Goal: Task Accomplishment & Management: Complete application form

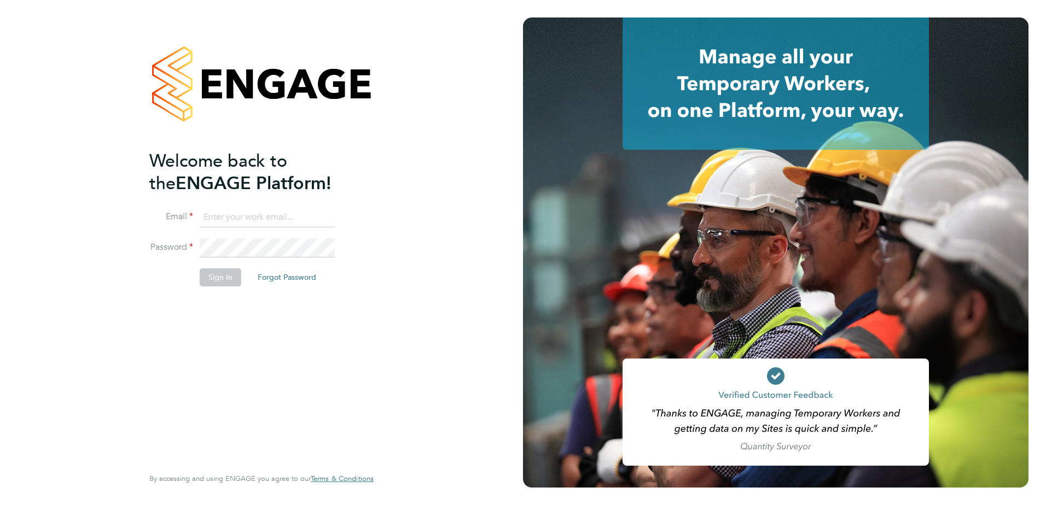
type input "[PERSON_NAME][EMAIL_ADDRESS][DOMAIN_NAME]"
click at [229, 282] on button "Sign In" at bounding box center [221, 278] width 42 height 18
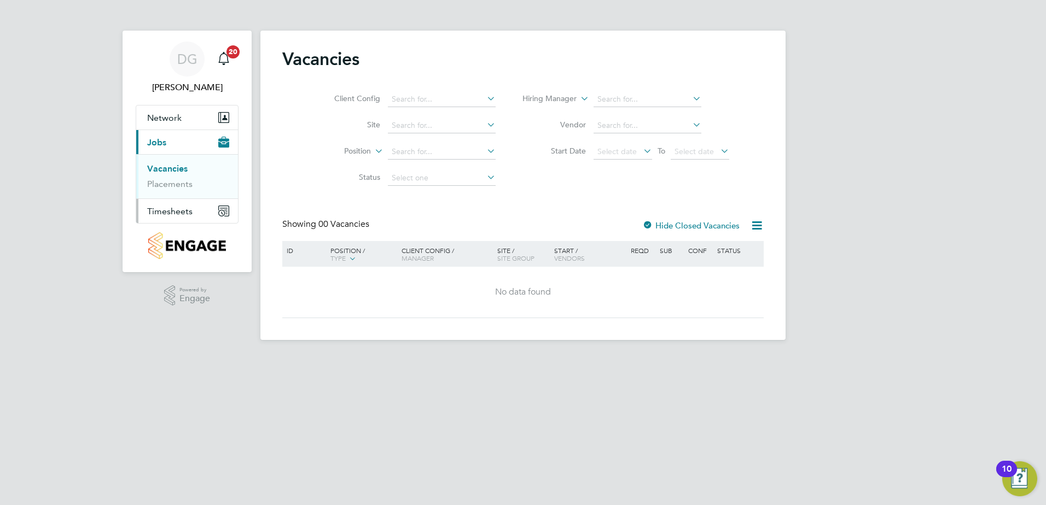
click at [163, 207] on span "Timesheets" at bounding box center [169, 211] width 45 height 10
click at [172, 191] on link "Timesheets" at bounding box center [169, 193] width 45 height 10
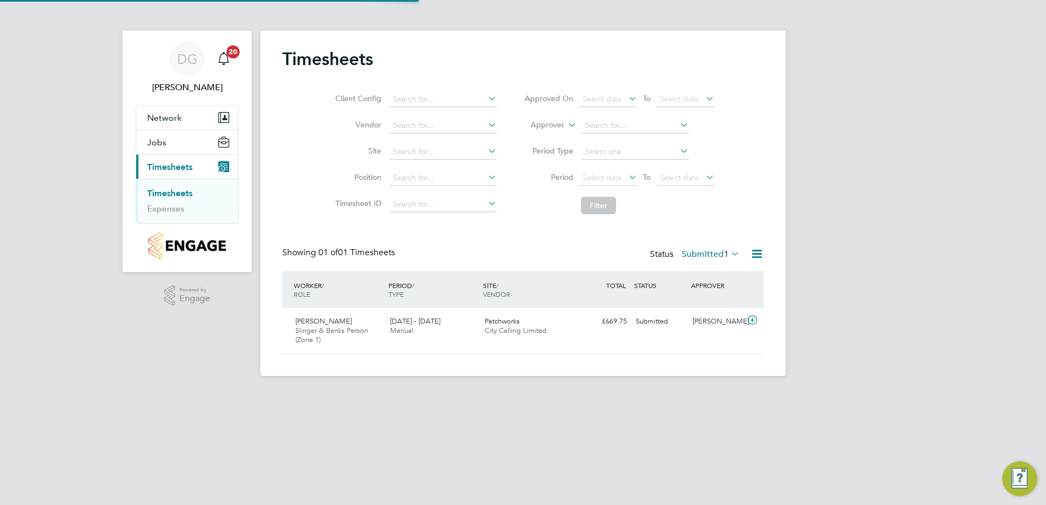
scroll to position [28, 95]
click at [510, 318] on span "Patchworks" at bounding box center [502, 321] width 35 height 9
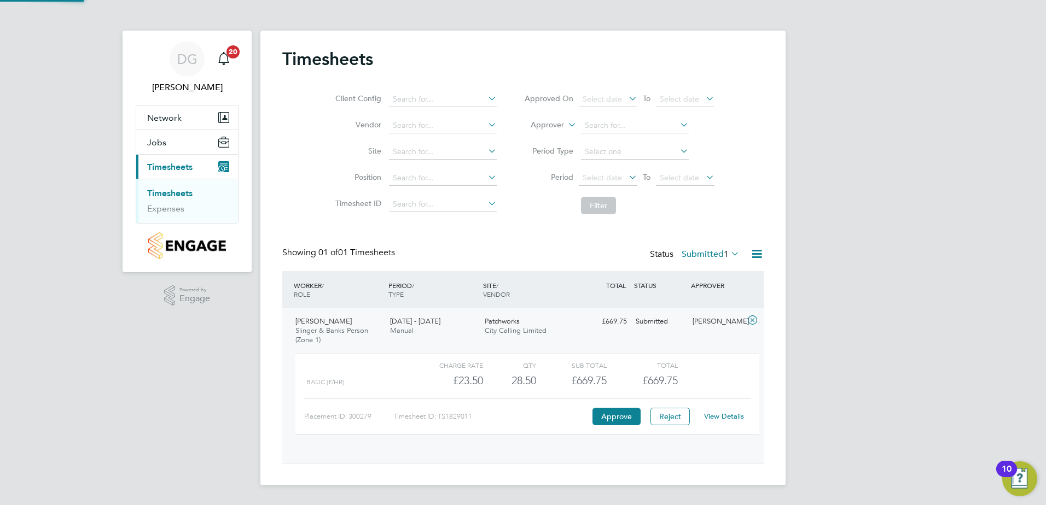
scroll to position [19, 107]
click at [648, 377] on span "£669.75" at bounding box center [660, 380] width 36 height 13
click at [720, 417] on link "View Details" at bounding box center [724, 416] width 40 height 9
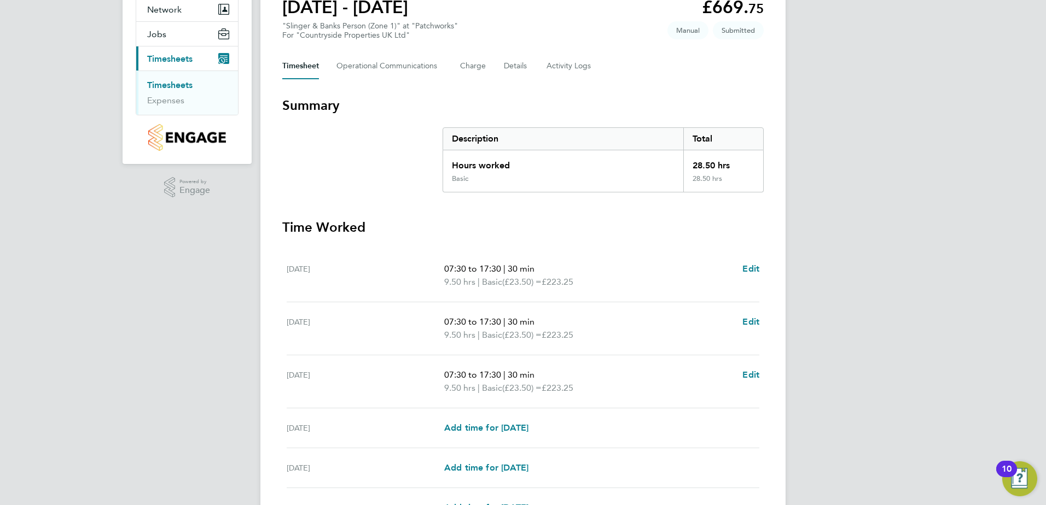
scroll to position [109, 0]
click at [748, 271] on span "Edit" at bounding box center [750, 268] width 17 height 10
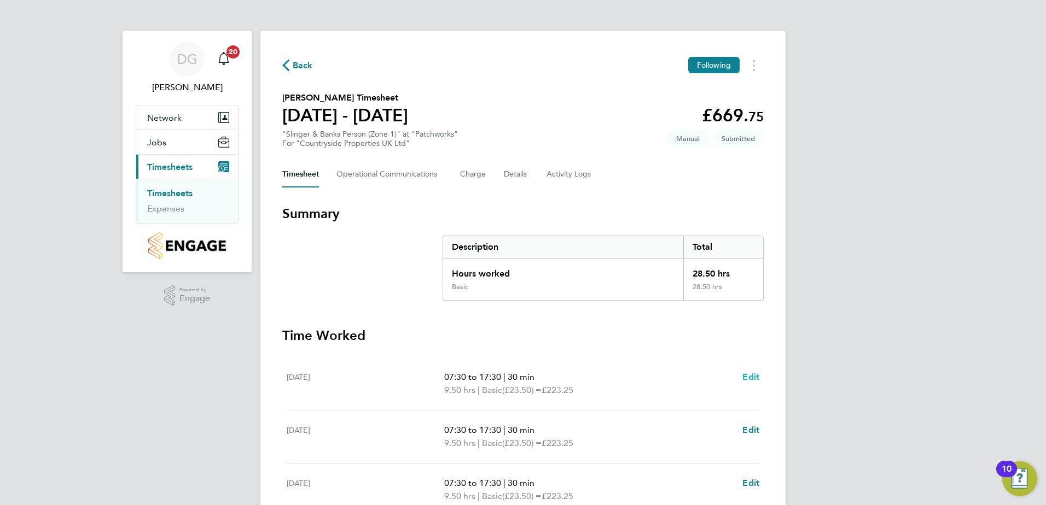
select select "30"
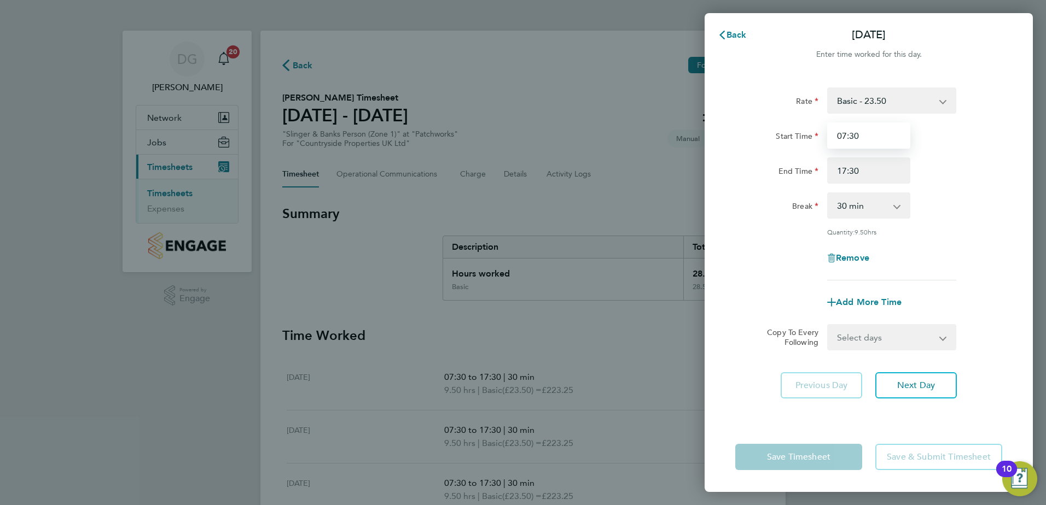
click at [895, 138] on input "07:30" at bounding box center [868, 136] width 83 height 26
drag, startPoint x: 889, startPoint y: 139, endPoint x: 629, endPoint y: 121, distance: 261.0
click at [629, 121] on div "Back Mon 22 Sep Enter time worked for this day. Rate Basic - 23.50 Start Time 0…" at bounding box center [523, 252] width 1046 height 505
type input "08:00"
click at [916, 339] on select "Select days Day Weekday (Mon-Fri) Weekend (Sat-Sun) Tuesday Wednesday Thursday …" at bounding box center [885, 337] width 115 height 24
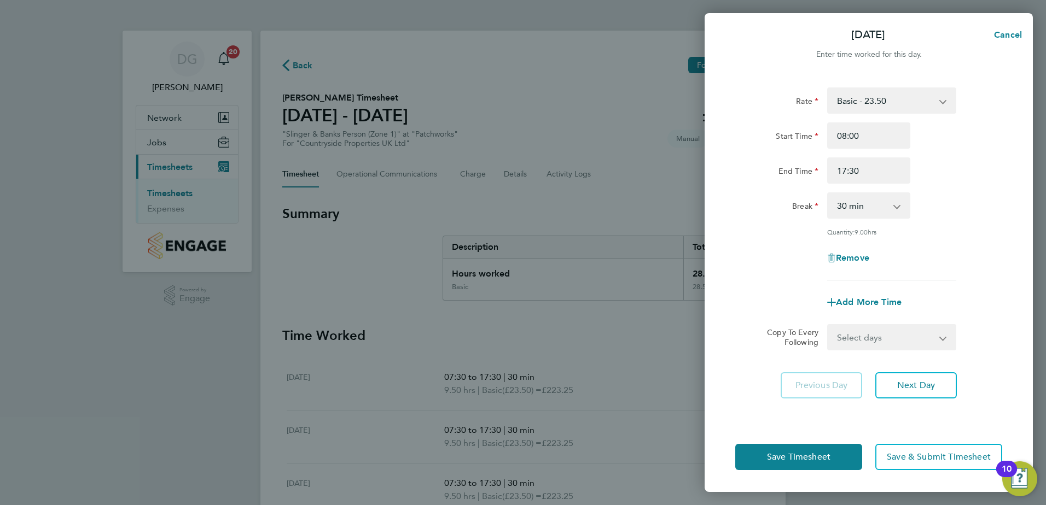
click at [993, 327] on div "Copy To Every Following Select days Day Weekday (Mon-Fri) Weekend (Sat-Sun) Tue…" at bounding box center [869, 337] width 276 height 26
click at [939, 382] on button "Next Day" at bounding box center [916, 386] width 82 height 26
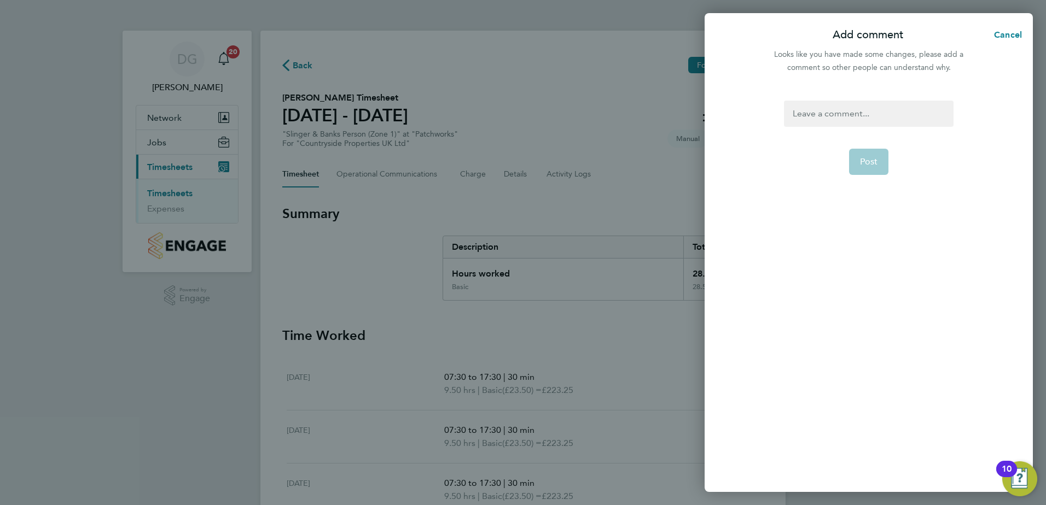
drag, startPoint x: 893, startPoint y: 96, endPoint x: 891, endPoint y: 119, distance: 23.0
click at [892, 101] on div "Post" at bounding box center [869, 290] width 328 height 405
click at [890, 121] on div at bounding box center [868, 114] width 169 height 26
click at [883, 162] on button "Post" at bounding box center [869, 162] width 40 height 26
select select "30"
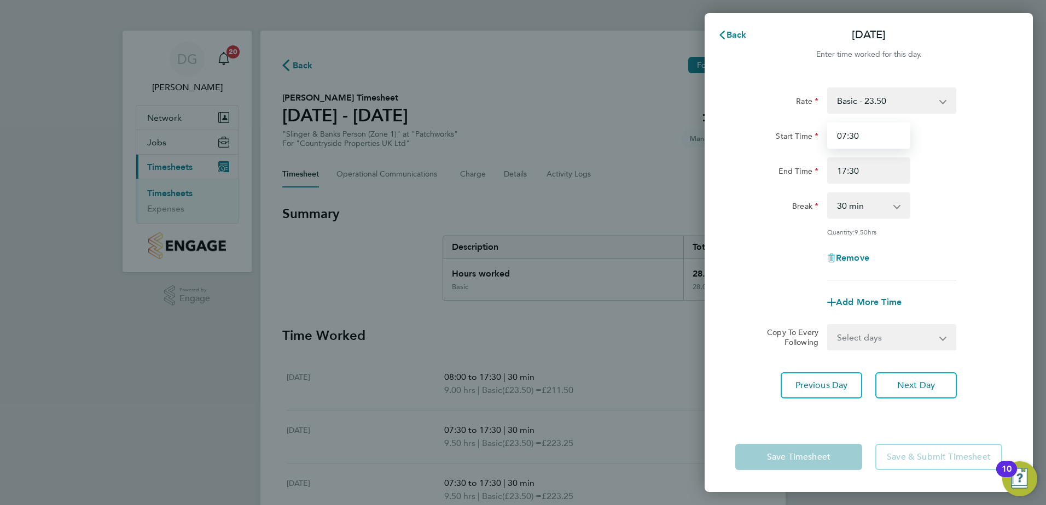
drag, startPoint x: 876, startPoint y: 137, endPoint x: 686, endPoint y: 105, distance: 192.5
click at [686, 105] on div "Back Tue 23 Sep Enter time worked for this day. Rate Basic - 23.50 Start Time 0…" at bounding box center [523, 252] width 1046 height 505
type input "08:00"
click at [972, 276] on div "Rate Basic - 23.50 Start Time 08:00 End Time 17:30 Break 0 min 15 min 30 min 45…" at bounding box center [868, 184] width 267 height 193
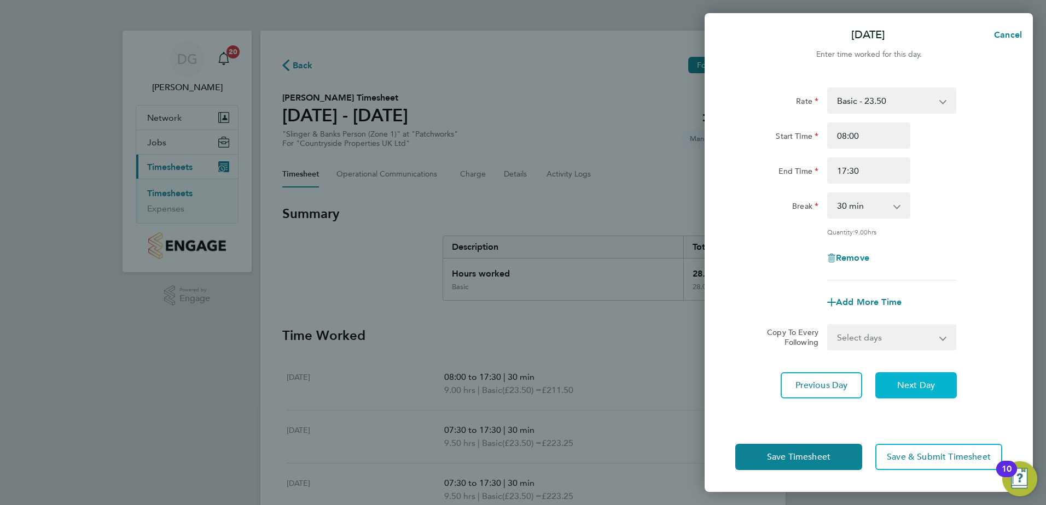
click at [911, 380] on span "Next Day" at bounding box center [916, 385] width 38 height 11
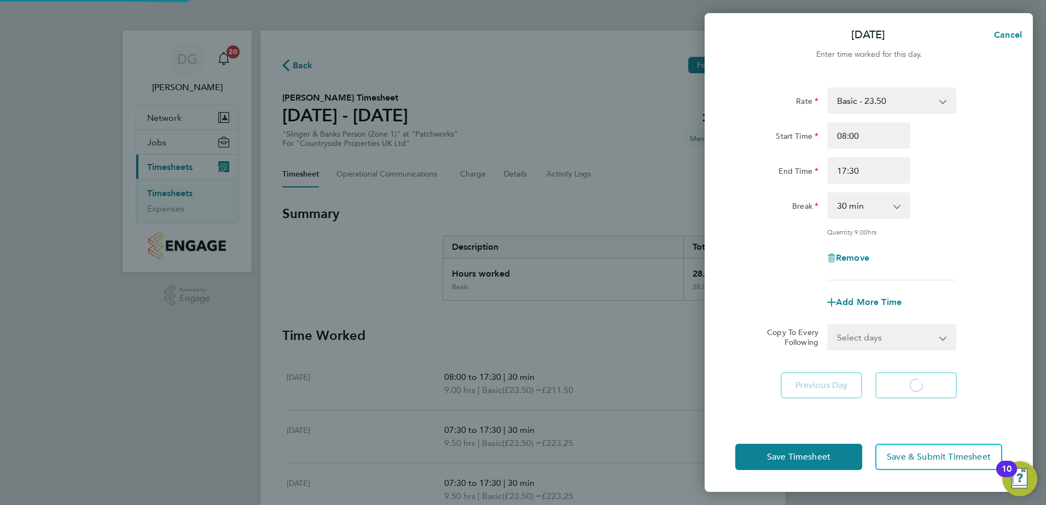
select select "30"
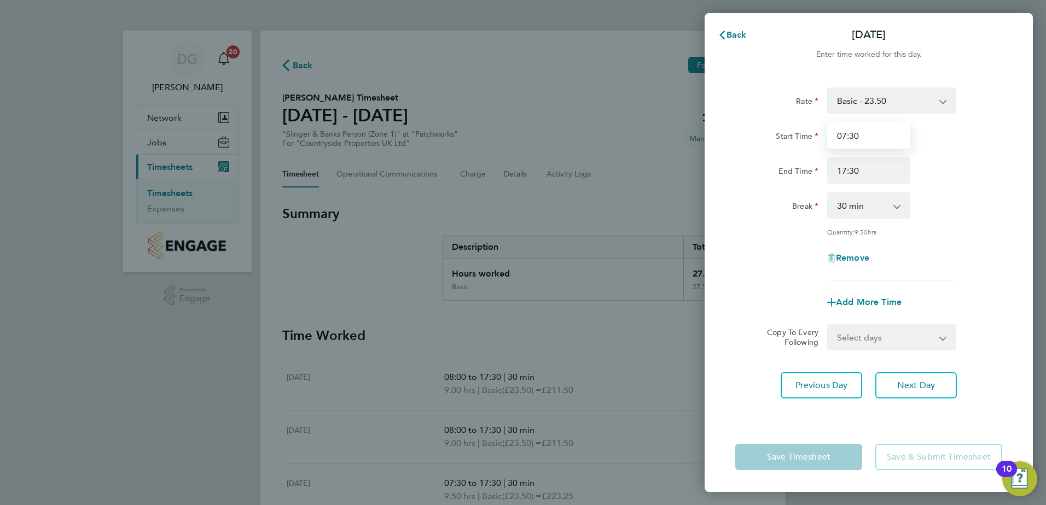
drag, startPoint x: 886, startPoint y: 130, endPoint x: 610, endPoint y: 101, distance: 277.8
click at [610, 101] on div "Back Wed 24 Sep Enter time worked for this day. Rate Basic - 23.50 Start Time 0…" at bounding box center [523, 252] width 1046 height 505
type input "08:00"
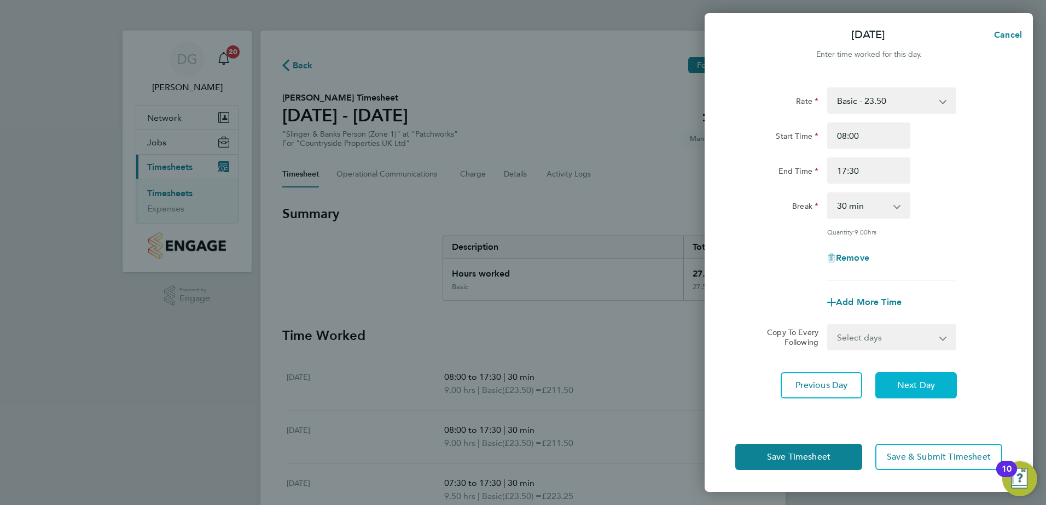
click at [908, 395] on button "Next Day" at bounding box center [916, 386] width 82 height 26
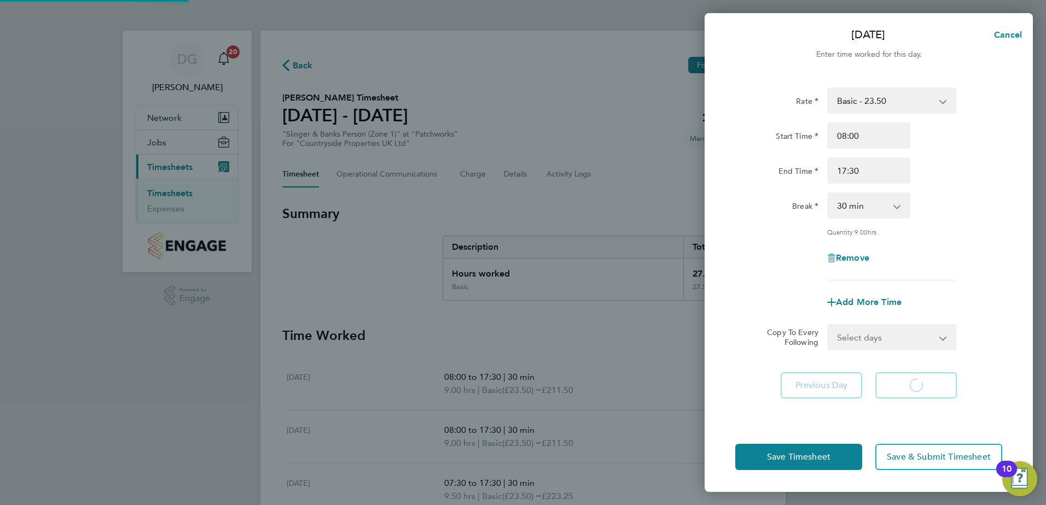
select select "30"
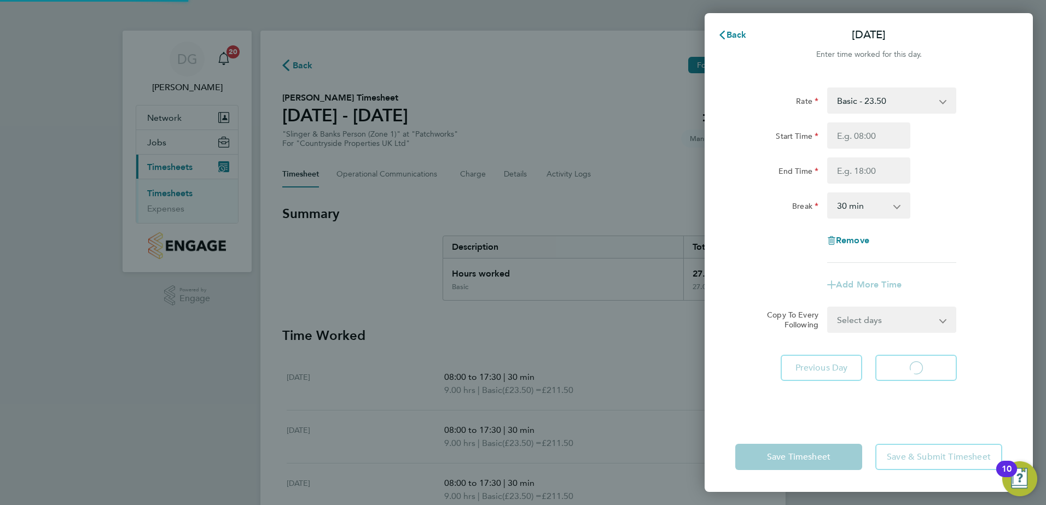
select select "30"
click at [717, 30] on button "Back" at bounding box center [732, 35] width 51 height 22
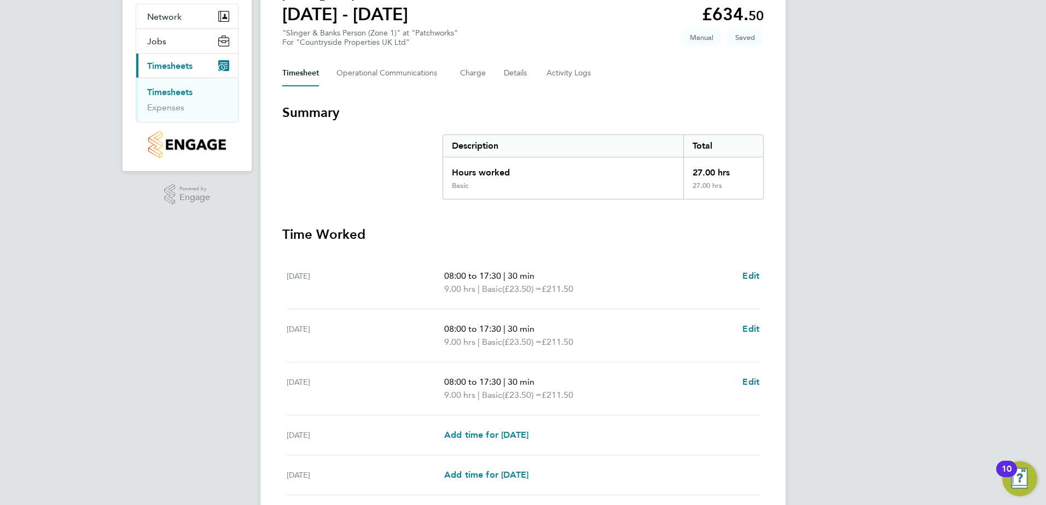
scroll to position [268, 0]
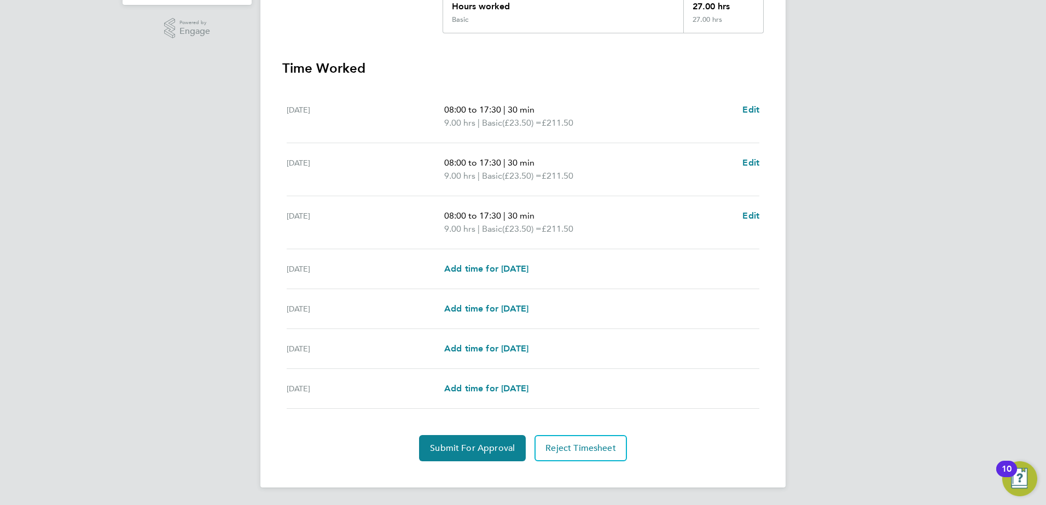
click at [702, 362] on div "Sat 27 Sep Add time for Sat 27 Sep Add time for Sat 27 Sep" at bounding box center [523, 349] width 473 height 40
drag, startPoint x: 589, startPoint y: 230, endPoint x: 554, endPoint y: 226, distance: 34.6
click at [554, 226] on p "9.00 hrs | Basic (£23.50) = £211.50" at bounding box center [588, 229] width 289 height 13
click at [468, 446] on span "Submit For Approval" at bounding box center [472, 448] width 85 height 11
click at [473, 443] on span "Approve Timesheet" at bounding box center [472, 448] width 80 height 11
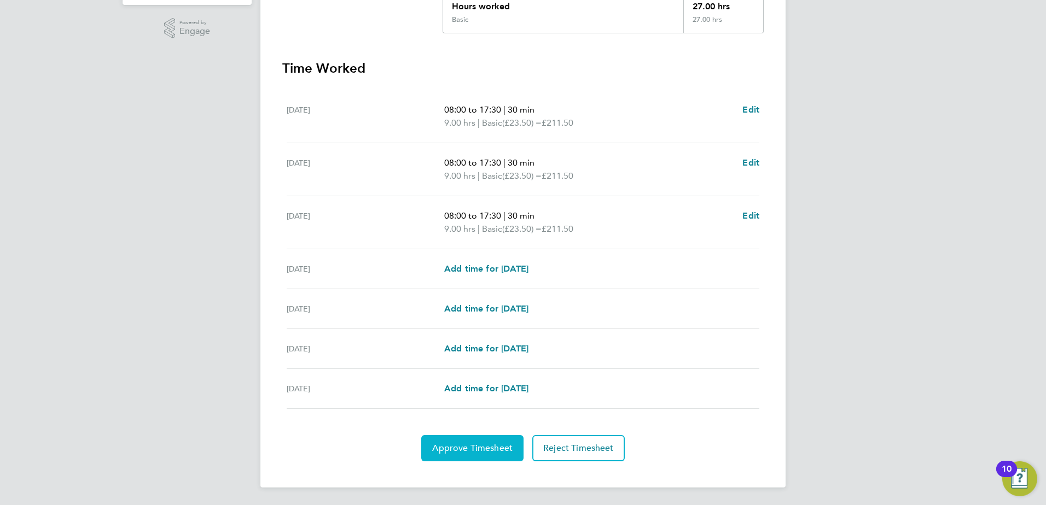
click at [468, 443] on span "Approve Timesheet" at bounding box center [472, 448] width 80 height 11
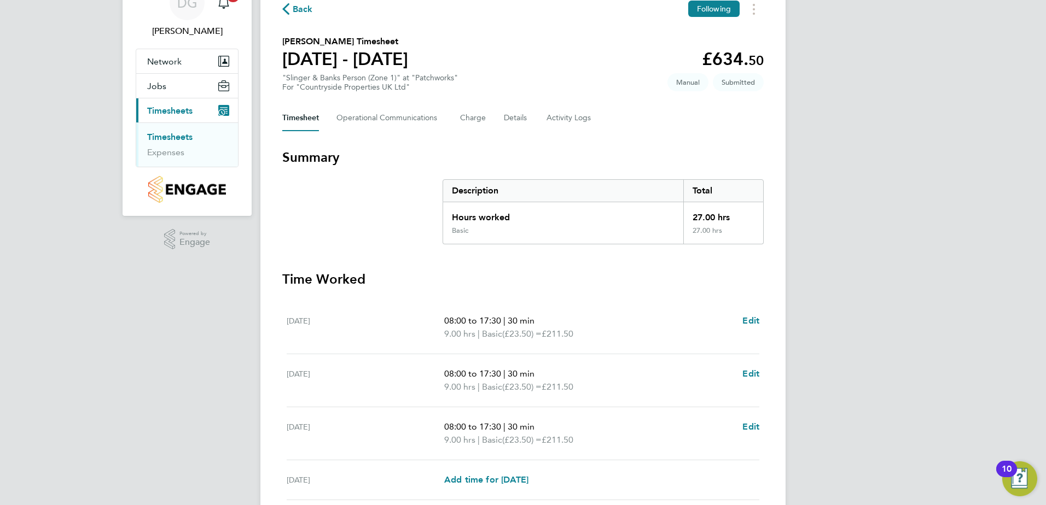
scroll to position [0, 0]
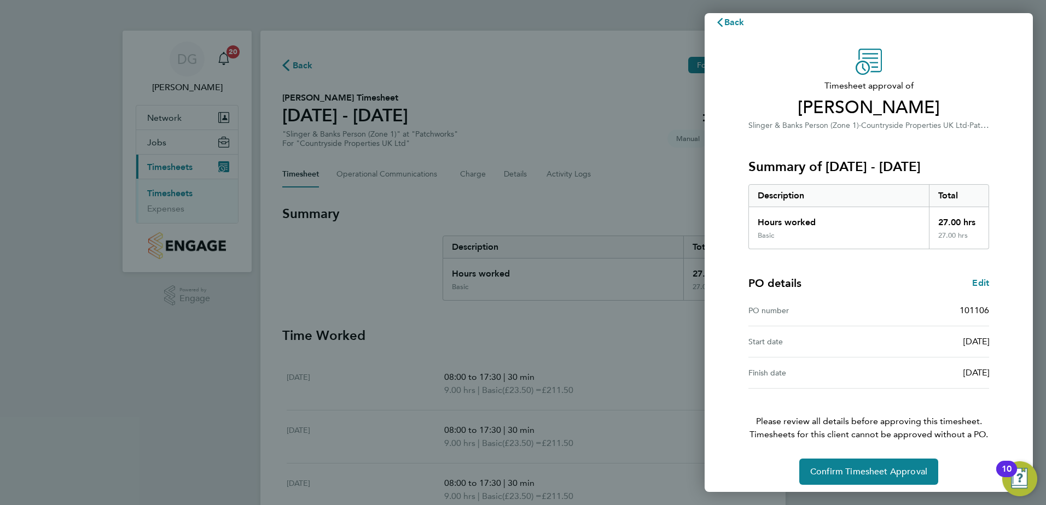
scroll to position [19, 0]
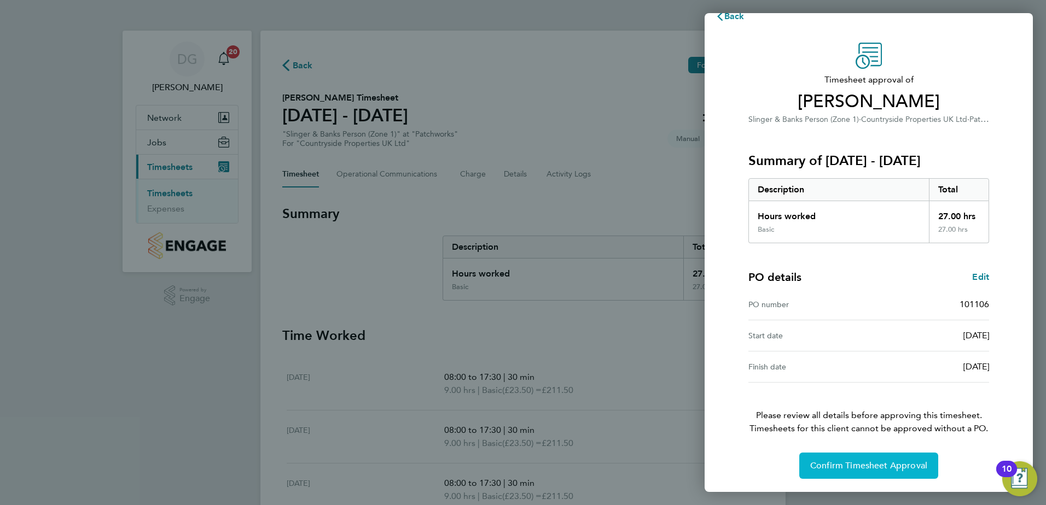
click at [847, 463] on span "Confirm Timesheet Approval" at bounding box center [868, 466] width 117 height 11
